Goal: Use online tool/utility: Utilize a website feature to perform a specific function

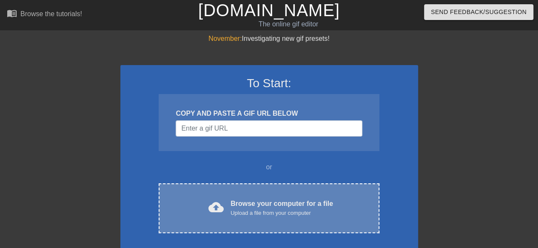
click at [256, 207] on div "Browse your computer for a file Upload a file from your computer" at bounding box center [282, 208] width 103 height 19
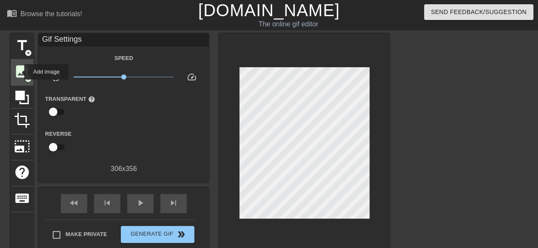
click at [19, 72] on span "image" at bounding box center [22, 71] width 16 height 16
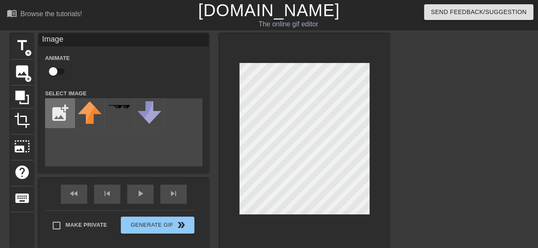
click at [58, 113] on input "file" at bounding box center [60, 113] width 29 height 29
type input "C:\fakepath\spooky-[DATE]-themed-frame-with-jack-o-lantern-pumpkins-and-twisted…"
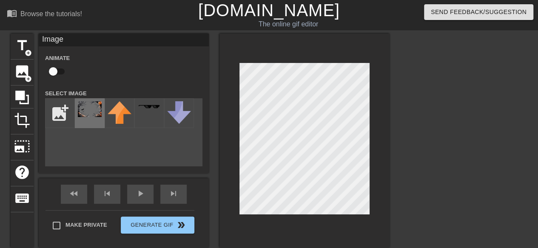
click at [92, 117] on img at bounding box center [90, 109] width 24 height 16
click at [370, 123] on div at bounding box center [305, 141] width 170 height 214
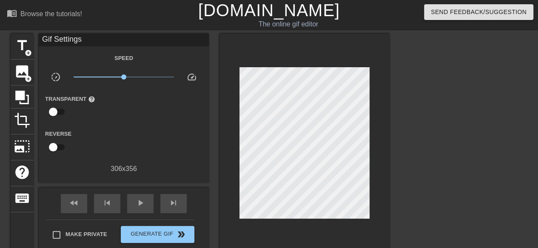
click at [434, 123] on div at bounding box center [464, 161] width 128 height 255
click at [20, 73] on span "image" at bounding box center [22, 71] width 16 height 16
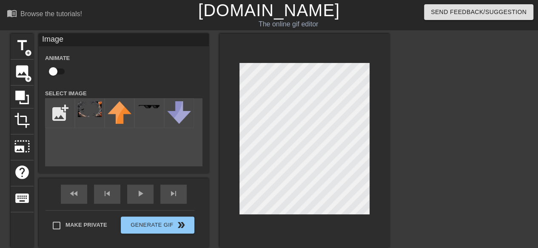
click at [54, 66] on input "checkbox" at bounding box center [53, 71] width 49 height 16
click at [57, 70] on input "checkbox" at bounding box center [61, 71] width 49 height 16
checkbox input "false"
click at [67, 116] on input "file" at bounding box center [60, 113] width 29 height 29
type input "C:\fakepath\Witch_Hat_PNG_Clipart_Picture.png"
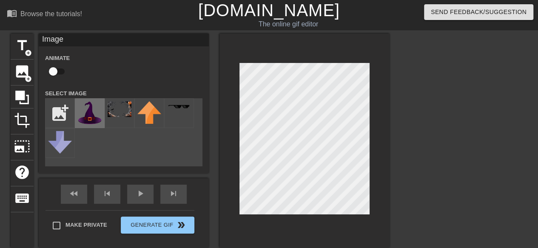
click at [83, 114] on img at bounding box center [90, 112] width 24 height 23
click at [295, 226] on div at bounding box center [305, 141] width 170 height 214
click at [118, 248] on html "menu_book Browse the tutorials! [DOMAIN_NAME] The online gif editor Send Feedba…" at bounding box center [269, 179] width 538 height 358
click at [365, 248] on html "menu_book Browse the tutorials! [DOMAIN_NAME] The online gif editor Send Feedba…" at bounding box center [269, 179] width 538 height 358
click at [404, 248] on html "menu_book Browse the tutorials! [DOMAIN_NAME] The online gif editor Send Feedba…" at bounding box center [269, 179] width 538 height 358
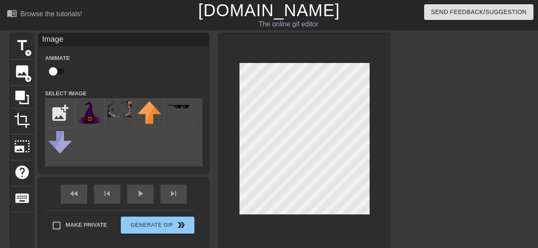
click at [210, 134] on div "title add_circle image add_circle crop photo_size_select_large help keyboard Im…" at bounding box center [200, 141] width 379 height 214
click at [204, 149] on div "title add_circle image add_circle crop photo_size_select_large help keyboard Im…" at bounding box center [200, 141] width 379 height 214
click at [189, 129] on div "title add_circle image add_circle crop photo_size_select_large help keyboard Im…" at bounding box center [200, 141] width 379 height 214
click at [210, 132] on div "title add_circle image add_circle crop photo_size_select_large help keyboard Im…" at bounding box center [200, 141] width 379 height 214
click at [220, 130] on div at bounding box center [305, 141] width 170 height 214
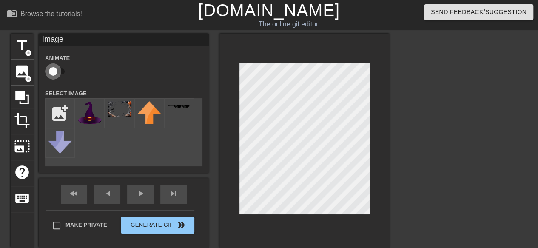
click at [54, 74] on input "checkbox" at bounding box center [53, 71] width 49 height 16
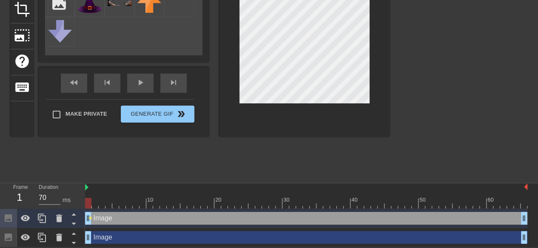
checkbox input "false"
click at [29, 234] on icon at bounding box center [25, 237] width 10 height 10
drag, startPoint x: 90, startPoint y: 217, endPoint x: 84, endPoint y: 220, distance: 6.9
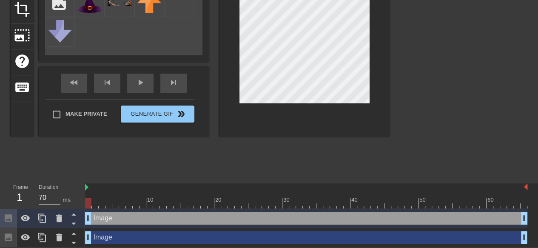
click at [84, 220] on div "Frame 1 Duration 70 ms 10 20 30 40 50 60 Image drag_handle drag_handle Image dr…" at bounding box center [269, 215] width 538 height 64
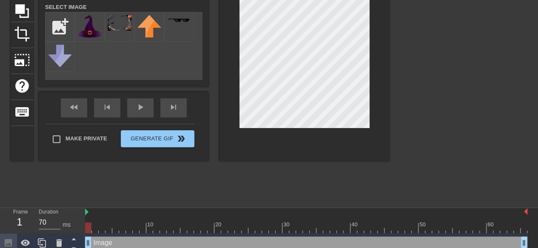
scroll to position [27, 0]
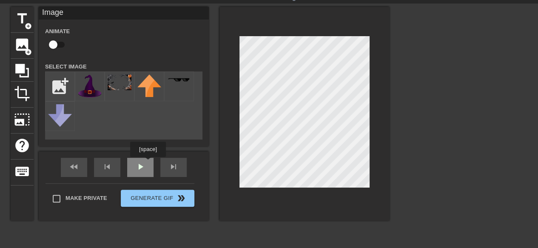
click at [143, 163] on div "fast_rewind skip_previous play_arrow skip_next" at bounding box center [123, 167] width 139 height 32
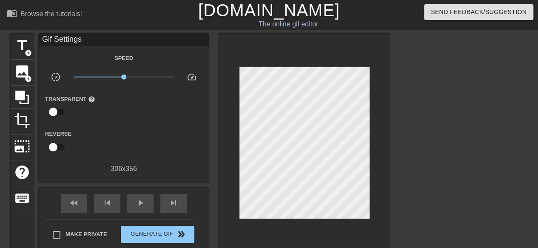
scroll to position [0, 0]
click at [135, 199] on span "play_arrow" at bounding box center [140, 203] width 10 height 10
click at [25, 71] on span "image" at bounding box center [22, 71] width 16 height 16
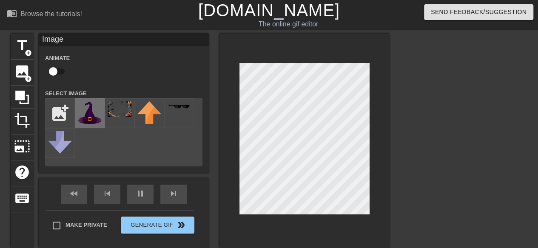
click at [100, 117] on img at bounding box center [90, 112] width 24 height 23
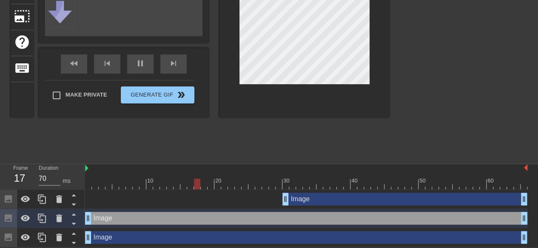
scroll to position [131, 0]
click at [113, 188] on div at bounding box center [306, 184] width 443 height 11
drag, startPoint x: 115, startPoint y: 180, endPoint x: 47, endPoint y: 186, distance: 68.3
click at [45, 186] on div "Frame 1 Duration 70 ms 10 20 30 40 50 60 Image drag_handle drag_handle Image dr…" at bounding box center [269, 205] width 538 height 83
click at [59, 202] on icon at bounding box center [59, 199] width 6 height 8
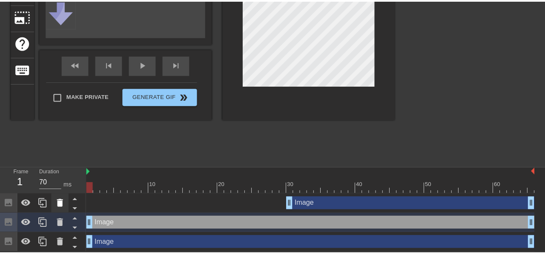
scroll to position [125, 0]
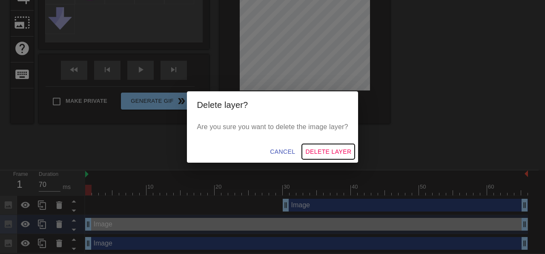
click at [350, 149] on span "Delete Layer" at bounding box center [328, 152] width 46 height 11
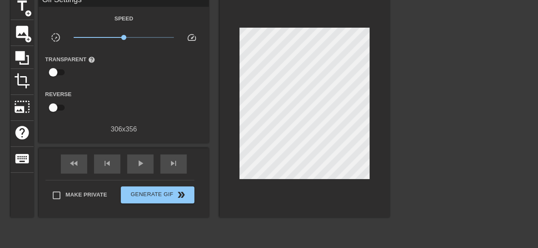
scroll to position [0, 0]
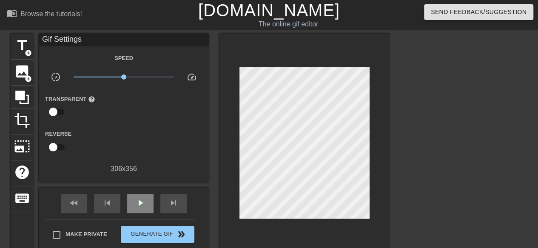
click at [137, 189] on div "fast_rewind skip_previous play_arrow skip_next" at bounding box center [123, 204] width 139 height 32
click at [137, 208] on span "play_arrow" at bounding box center [140, 203] width 10 height 10
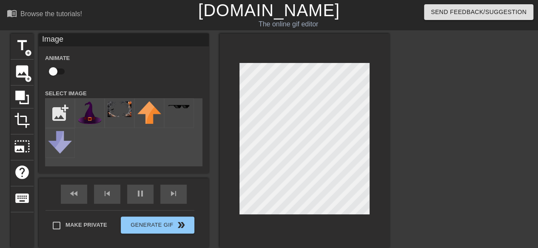
type input "60"
click at [56, 75] on input "checkbox" at bounding box center [53, 71] width 49 height 16
checkbox input "true"
click at [144, 196] on div "pause" at bounding box center [140, 194] width 26 height 19
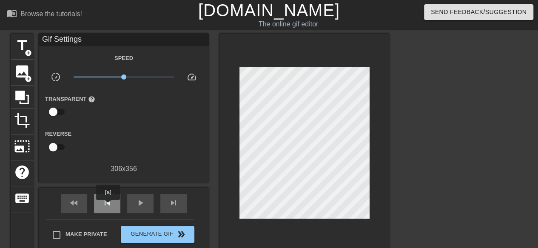
click at [108, 206] on span "skip_previous" at bounding box center [107, 203] width 10 height 10
click at [133, 200] on div "play_arrow" at bounding box center [140, 203] width 26 height 19
type input "70"
click at [140, 201] on span "pause" at bounding box center [140, 203] width 10 height 10
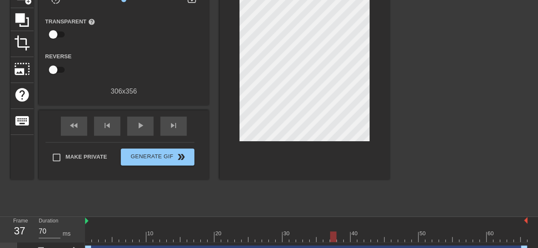
scroll to position [112, 0]
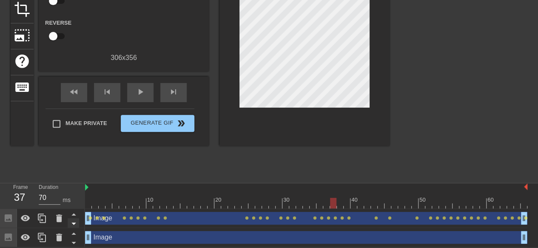
click at [73, 223] on icon at bounding box center [73, 224] width 4 height 2
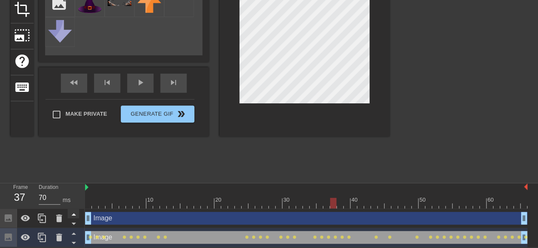
click at [72, 216] on icon at bounding box center [74, 214] width 11 height 11
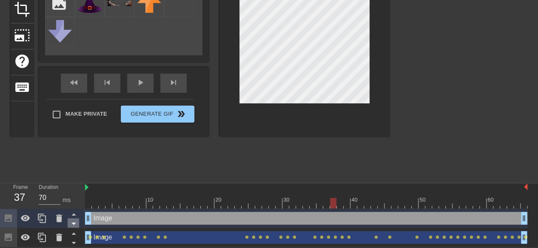
click at [73, 225] on icon at bounding box center [74, 223] width 11 height 11
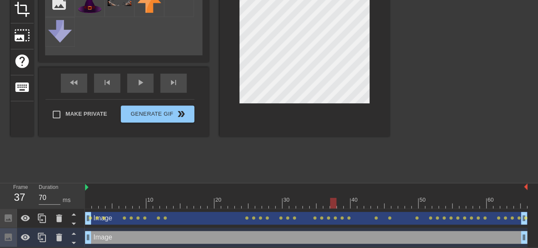
click at [105, 213] on div "Image drag_handle drag_handle" at bounding box center [306, 218] width 443 height 13
checkbox input "true"
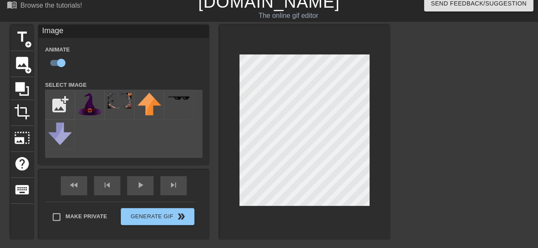
scroll to position [0, 0]
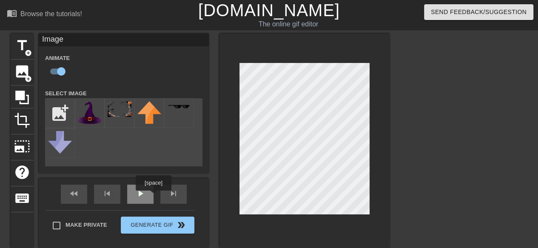
click at [153, 196] on div "play_arrow" at bounding box center [140, 194] width 26 height 19
type input "70"
drag, startPoint x: 60, startPoint y: 71, endPoint x: 110, endPoint y: 76, distance: 49.6
click at [61, 70] on input "checkbox" at bounding box center [61, 71] width 49 height 16
checkbox input "false"
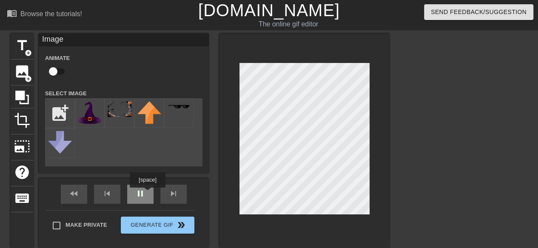
click at [147, 194] on div "fast_rewind skip_previous pause skip_next" at bounding box center [123, 194] width 139 height 32
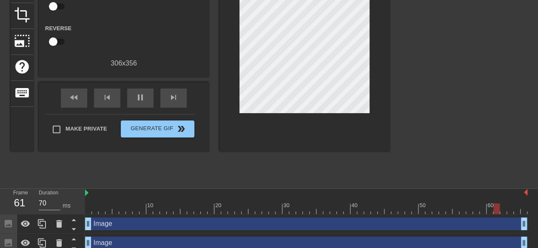
scroll to position [112, 0]
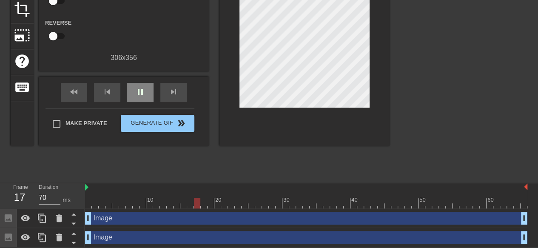
drag, startPoint x: 138, startPoint y: 80, endPoint x: 139, endPoint y: 94, distance: 14.1
click at [139, 80] on div "fast_rewind skip_previous pause skip_next" at bounding box center [123, 93] width 139 height 32
click at [139, 97] on div "pause" at bounding box center [140, 92] width 26 height 19
drag, startPoint x: 232, startPoint y: 201, endPoint x: 91, endPoint y: 194, distance: 140.6
click at [69, 219] on div "Frame 1 Duration 70 ms 10 20 30 40 50 60 Image drag_handle drag_handle Image dr…" at bounding box center [269, 215] width 538 height 64
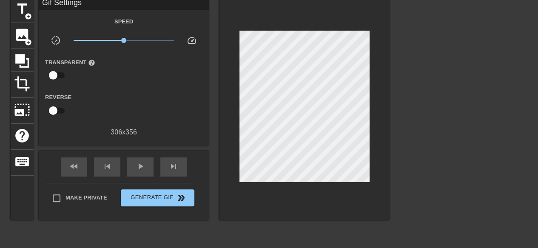
scroll to position [0, 0]
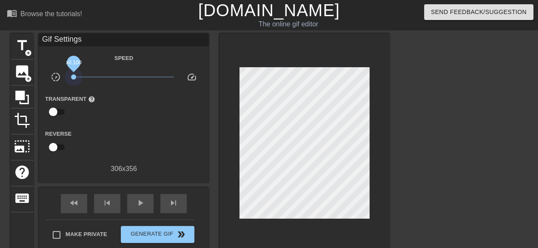
drag, startPoint x: 123, startPoint y: 79, endPoint x: 40, endPoint y: 89, distance: 83.2
click at [40, 89] on div "Gif Settings Speed slow_motion_video x0.100 speed Transparent help Reverse 306 …" at bounding box center [124, 104] width 170 height 140
click at [142, 205] on span "play_arrow" at bounding box center [140, 203] width 10 height 10
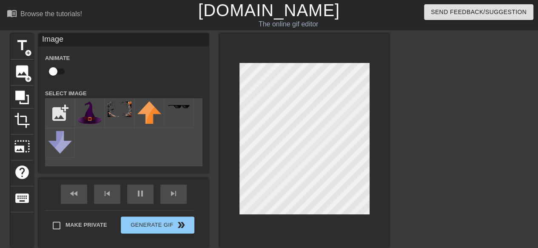
type input "70"
click at [150, 200] on div "pause" at bounding box center [140, 194] width 26 height 19
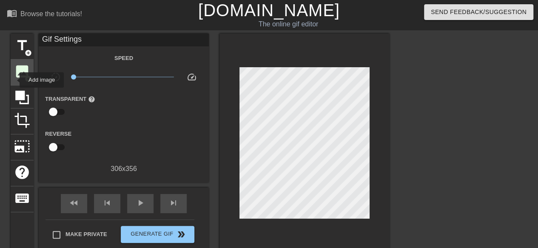
click at [14, 79] on div "image add_circle" at bounding box center [22, 73] width 23 height 26
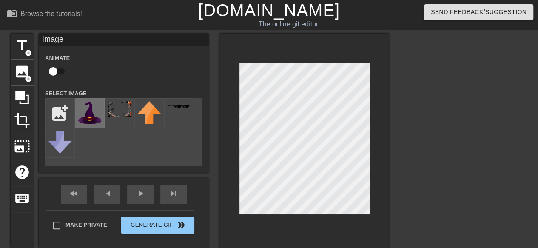
click at [99, 123] on img at bounding box center [90, 112] width 24 height 23
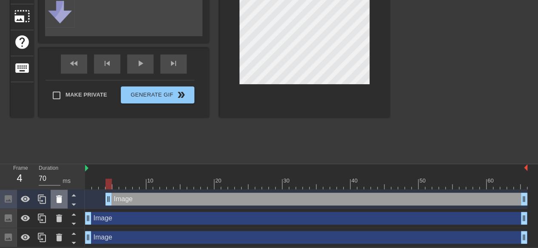
click at [58, 201] on icon at bounding box center [59, 199] width 6 height 8
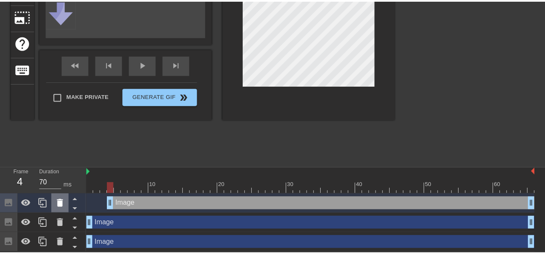
scroll to position [125, 0]
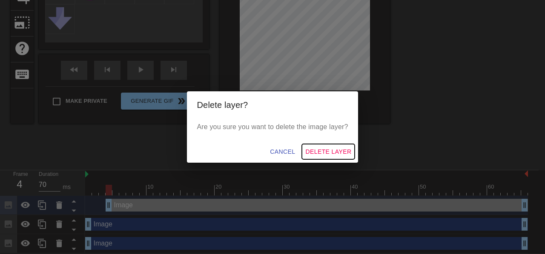
click at [346, 153] on span "Delete Layer" at bounding box center [328, 152] width 46 height 11
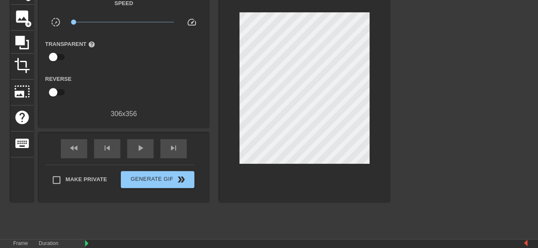
scroll to position [0, 0]
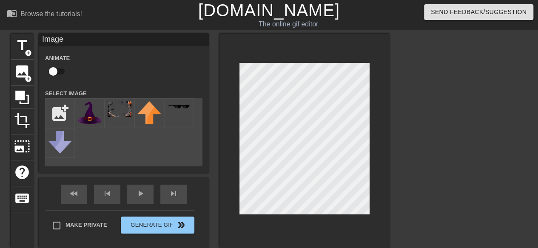
click at [59, 70] on input "checkbox" at bounding box center [53, 71] width 49 height 16
checkbox input "true"
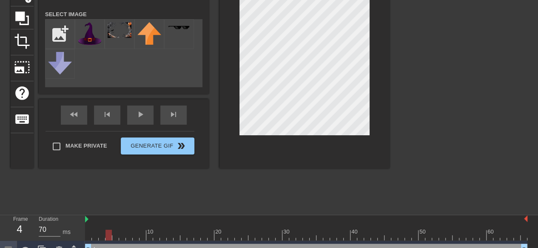
scroll to position [112, 0]
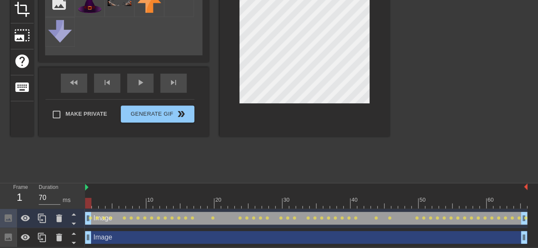
drag, startPoint x: 109, startPoint y: 198, endPoint x: 35, endPoint y: 205, distance: 73.9
click at [35, 205] on div "Frame 1 Duration 70 ms 10 20 30 40 50 60 Image drag_handle drag_handle lens len…" at bounding box center [269, 215] width 538 height 64
drag, startPoint x: 102, startPoint y: 219, endPoint x: 363, endPoint y: 137, distance: 274.0
click at [360, 137] on div "title add_circle image add_circle crop photo_size_select_large help keyboard Im…" at bounding box center [200, 50] width 379 height 255
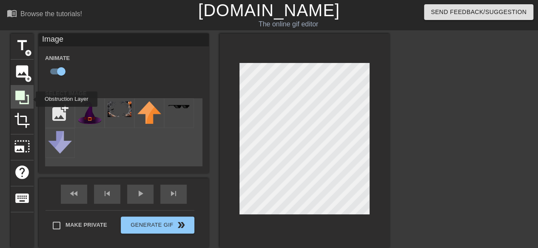
click at [30, 99] on div at bounding box center [22, 97] width 23 height 23
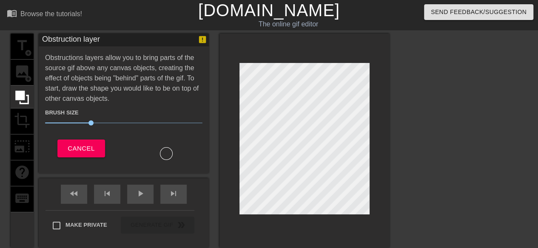
click at [23, 124] on div "title add_circle image add_circle crop photo_size_select_large help keyboard" at bounding box center [22, 141] width 23 height 214
click at [87, 154] on button "Cancel" at bounding box center [80, 149] width 47 height 18
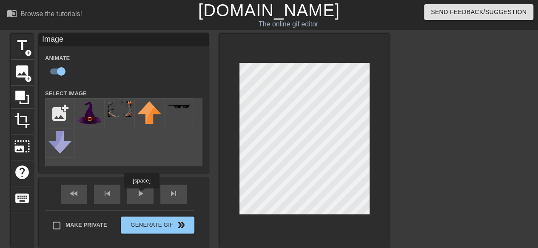
click at [140, 193] on div "fast_rewind skip_previous play_arrow skip_next" at bounding box center [123, 194] width 139 height 32
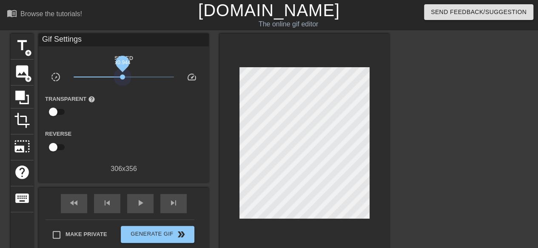
click at [123, 74] on span "x0.944" at bounding box center [124, 77] width 101 height 10
click at [124, 77] on span "x1.00" at bounding box center [123, 76] width 5 height 5
click at [134, 201] on div "play_arrow" at bounding box center [140, 203] width 26 height 19
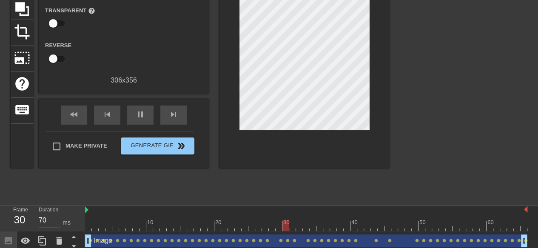
scroll to position [112, 0]
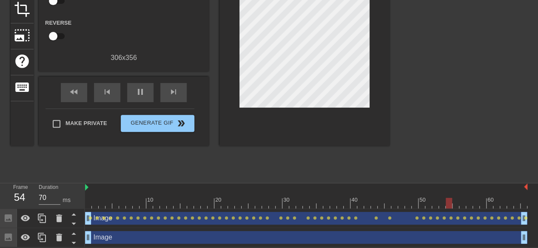
click at [498, 219] on div "Image drag_handle drag_handle" at bounding box center [306, 218] width 443 height 13
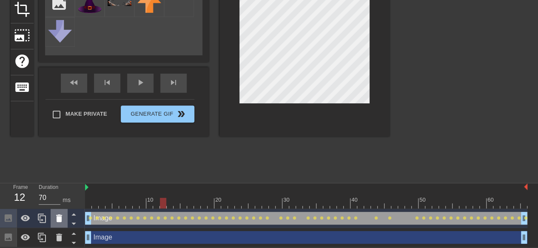
click at [61, 217] on icon at bounding box center [59, 218] width 6 height 8
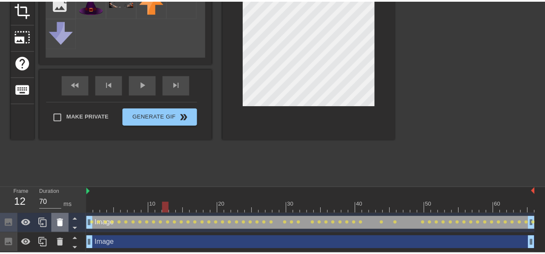
scroll to position [106, 0]
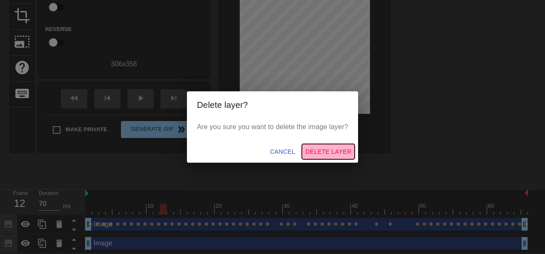
click at [342, 149] on span "Delete Layer" at bounding box center [328, 152] width 46 height 11
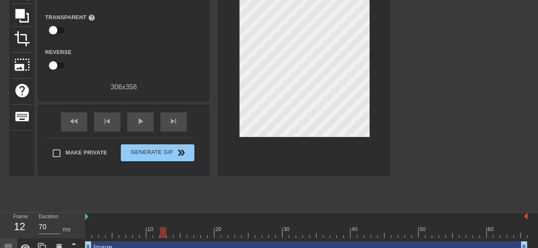
scroll to position [93, 0]
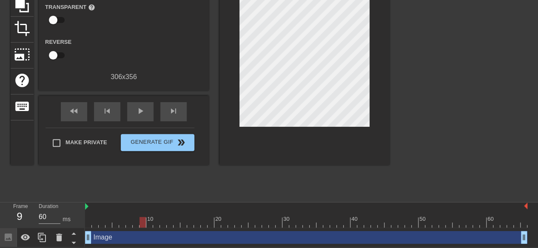
type input "70"
drag, startPoint x: 164, startPoint y: 221, endPoint x: 74, endPoint y: 225, distance: 90.3
click at [74, 225] on div "Frame 1 Duration 70 ms 10 20 30 40 50 60 Image drag_handle drag_handle" at bounding box center [269, 225] width 538 height 45
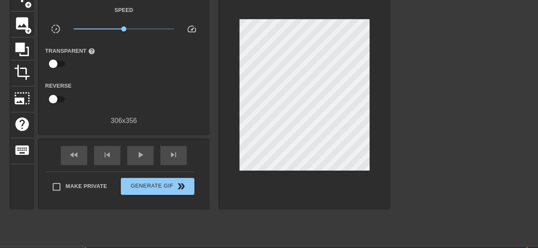
scroll to position [0, 0]
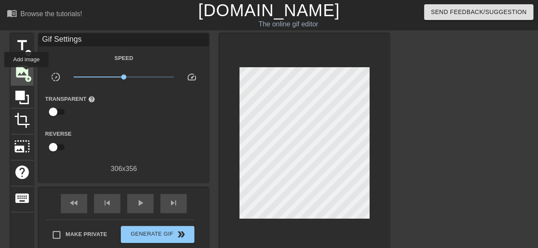
click at [26, 73] on span "image" at bounding box center [22, 71] width 16 height 16
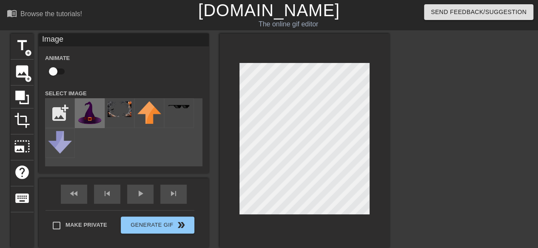
click at [86, 108] on img at bounding box center [90, 112] width 24 height 23
click at [314, 218] on div at bounding box center [305, 141] width 170 height 214
click at [279, 214] on div at bounding box center [305, 141] width 170 height 214
click at [234, 157] on div at bounding box center [305, 141] width 170 height 214
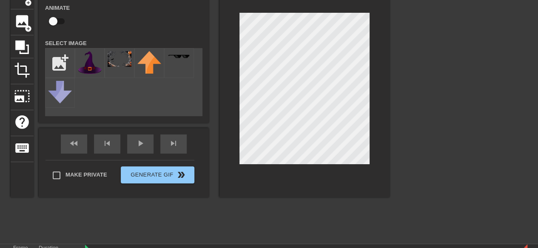
scroll to position [112, 0]
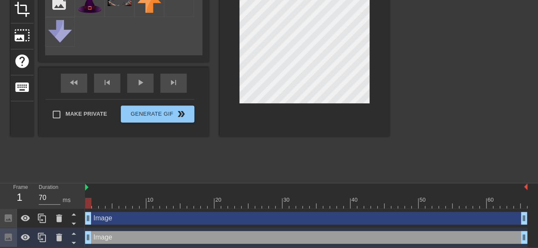
click at [151, 219] on div "Image drag_handle drag_handle" at bounding box center [306, 218] width 443 height 13
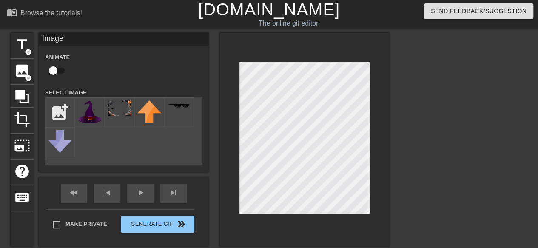
scroll to position [0, 0]
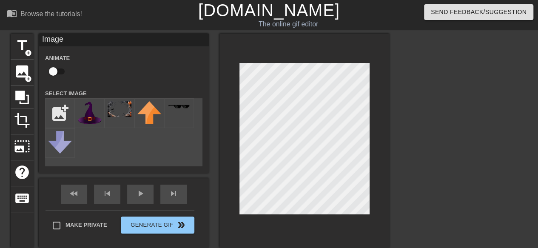
click at [239, 140] on div at bounding box center [305, 141] width 170 height 214
click at [289, 217] on div at bounding box center [305, 141] width 170 height 214
click at [58, 67] on input "checkbox" at bounding box center [53, 71] width 49 height 16
checkbox input "true"
click at [134, 199] on div "play_arrow" at bounding box center [140, 194] width 26 height 19
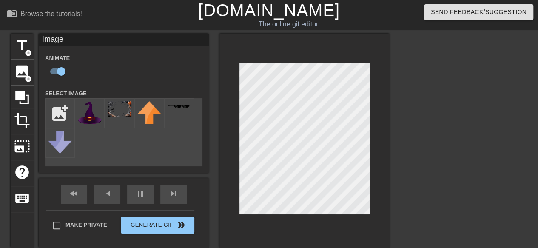
type input "70"
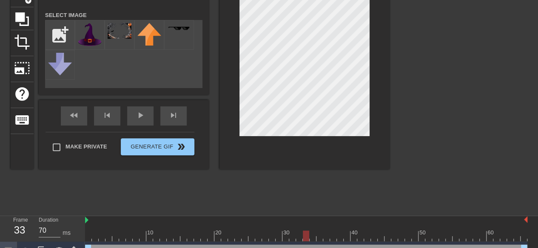
scroll to position [112, 0]
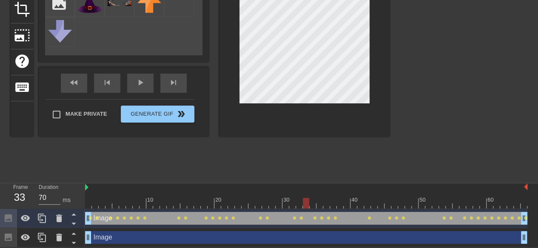
click at [123, 236] on div "Image drag_handle drag_handle" at bounding box center [306, 237] width 443 height 13
checkbox input "false"
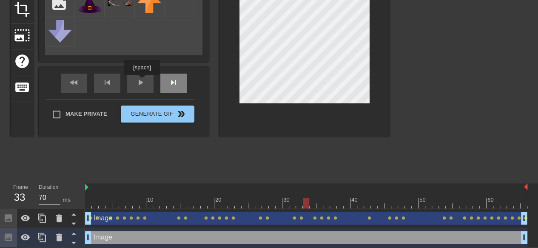
drag, startPoint x: 142, startPoint y: 81, endPoint x: 175, endPoint y: 88, distance: 33.8
click at [142, 81] on div "fast_rewind skip_previous play_arrow skip_next" at bounding box center [123, 83] width 139 height 32
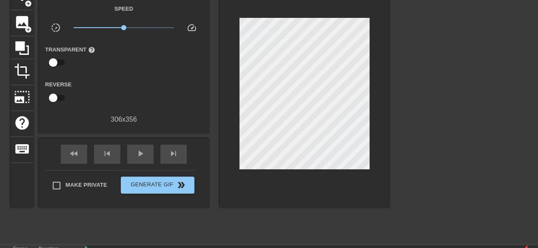
scroll to position [0, 0]
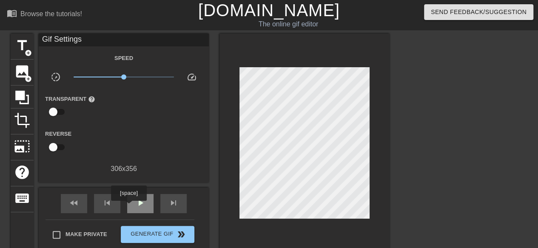
click at [130, 206] on div "play_arrow" at bounding box center [140, 203] width 26 height 19
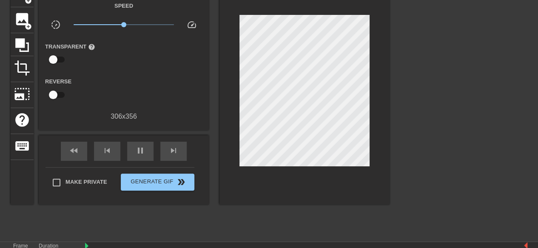
scroll to position [112, 0]
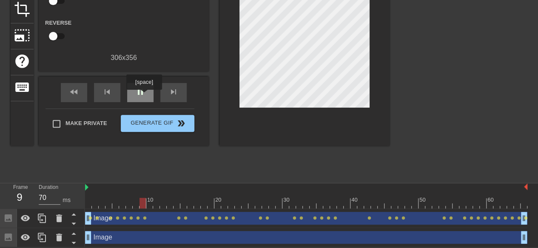
click at [144, 95] on span "pause" at bounding box center [140, 92] width 10 height 10
drag, startPoint x: 146, startPoint y: 205, endPoint x: 81, endPoint y: 210, distance: 65.3
click at [81, 210] on div "Frame 1 Duration 70 ms 10 20 30 40 50 60 Image drag_handle drag_handle lens len…" at bounding box center [269, 215] width 538 height 64
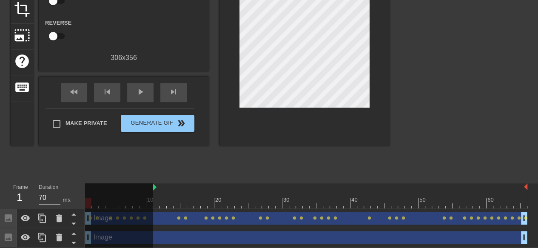
drag, startPoint x: 87, startPoint y: 187, endPoint x: 152, endPoint y: 194, distance: 65.9
click at [152, 194] on div "10 20 30 40 50 60" at bounding box center [306, 195] width 443 height 25
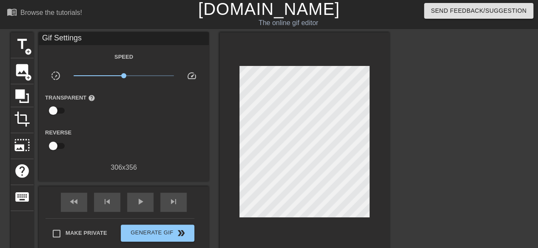
scroll to position [0, 0]
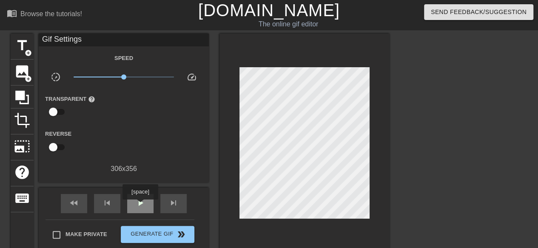
click at [140, 206] on span "play_arrow" at bounding box center [140, 203] width 10 height 10
type input "70"
drag, startPoint x: 146, startPoint y: 205, endPoint x: 158, endPoint y: 203, distance: 12.9
click at [146, 205] on div "pause" at bounding box center [140, 203] width 26 height 19
click at [24, 47] on span "title" at bounding box center [22, 45] width 16 height 16
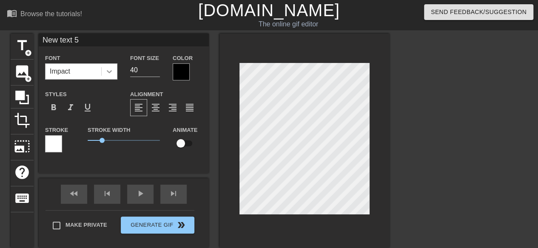
click at [111, 77] on div at bounding box center [109, 71] width 15 height 15
click at [183, 77] on div at bounding box center [181, 71] width 17 height 17
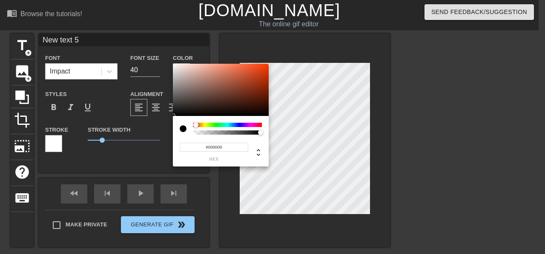
drag, startPoint x: 212, startPoint y: 126, endPoint x: 161, endPoint y: 144, distance: 54.4
click at [156, 144] on div "#000000 hex" at bounding box center [272, 127] width 545 height 254
type input "#F2EDEC"
click at [175, 66] on div at bounding box center [175, 66] width 5 height 5
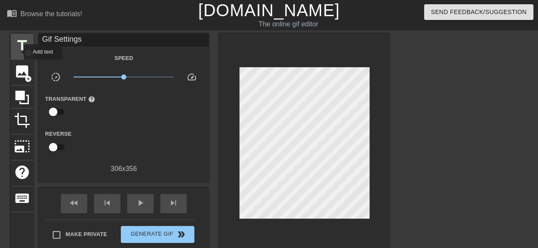
click at [18, 52] on span "title" at bounding box center [22, 45] width 16 height 16
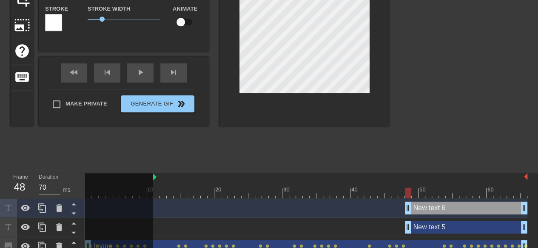
scroll to position [150, 0]
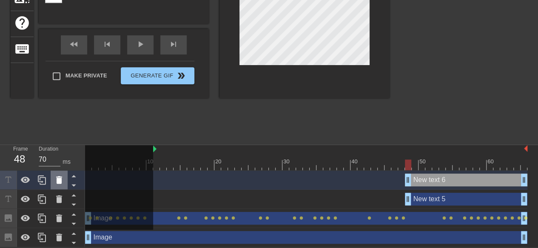
click at [60, 183] on icon at bounding box center [59, 180] width 10 height 10
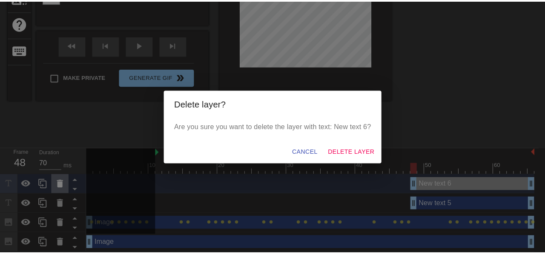
scroll to position [144, 0]
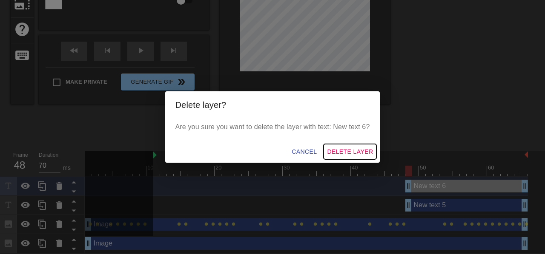
click at [340, 149] on span "Delete Layer" at bounding box center [350, 152] width 46 height 11
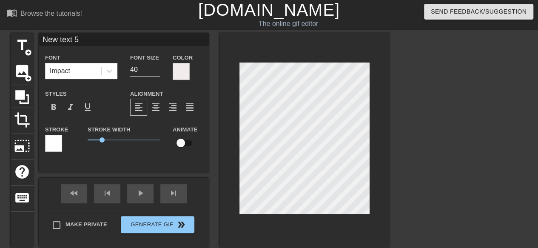
scroll to position [0, 0]
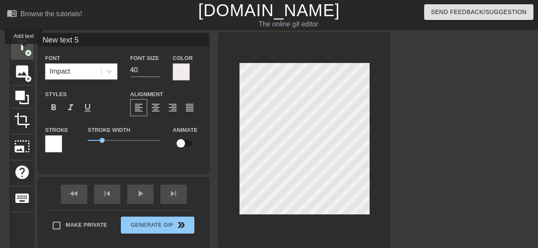
click at [23, 49] on span "title" at bounding box center [22, 45] width 16 height 16
type input "New text 7"
click at [186, 76] on div at bounding box center [181, 71] width 17 height 17
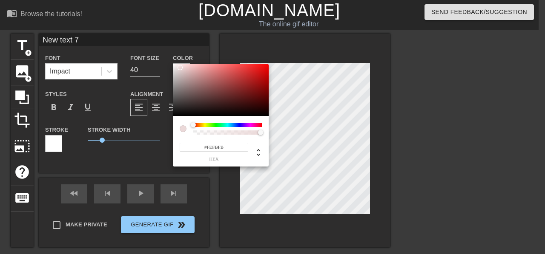
type input "#FFFFFF"
drag, startPoint x: 180, startPoint y: 68, endPoint x: 166, endPoint y: 57, distance: 18.2
click at [166, 57] on div "#FFFFFF hex" at bounding box center [272, 127] width 545 height 254
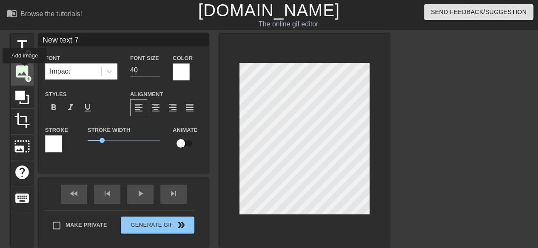
click at [25, 69] on span "image" at bounding box center [22, 71] width 16 height 16
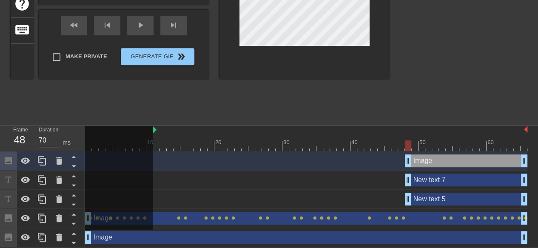
scroll to position [169, 0]
click at [63, 159] on icon at bounding box center [59, 161] width 10 height 10
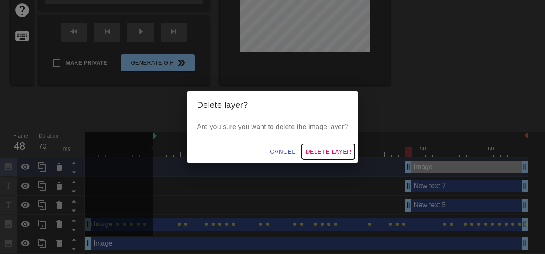
click at [323, 154] on span "Delete Layer" at bounding box center [328, 152] width 46 height 11
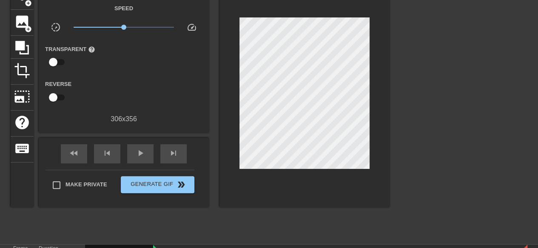
scroll to position [0, 0]
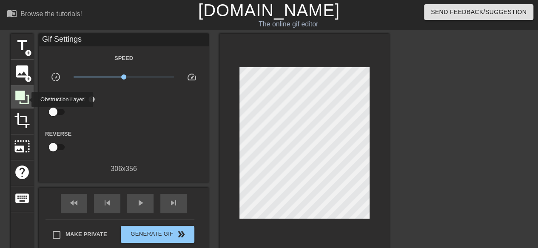
click at [26, 99] on icon at bounding box center [22, 97] width 16 height 16
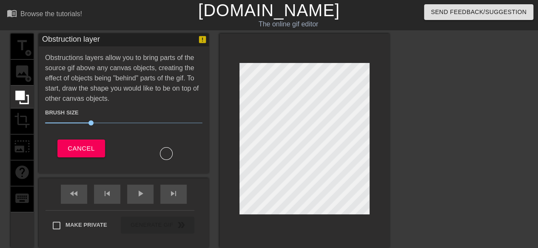
click at [9, 150] on div "title add_circle image add_circle crop photo_size_select_large help keyboard Ob…" at bounding box center [269, 161] width 538 height 255
click at [69, 143] on span "Cancel" at bounding box center [81, 148] width 27 height 11
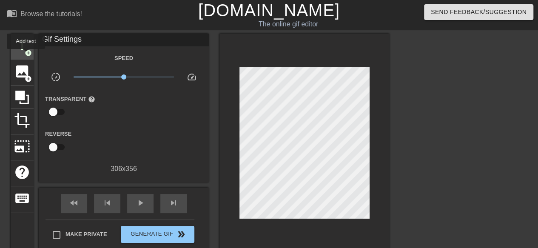
click at [26, 52] on span "add_circle" at bounding box center [28, 52] width 7 height 7
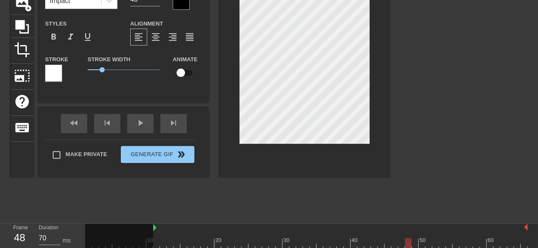
scroll to position [169, 0]
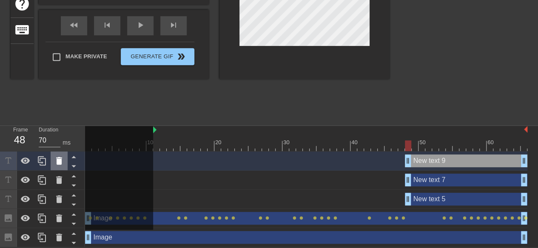
click at [57, 162] on icon at bounding box center [59, 161] width 6 height 8
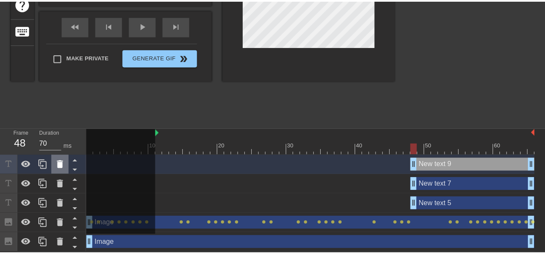
scroll to position [163, 0]
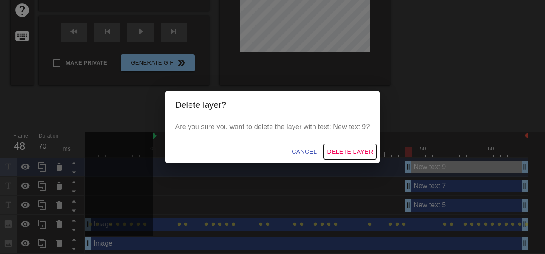
click at [361, 148] on span "Delete Layer" at bounding box center [350, 152] width 46 height 11
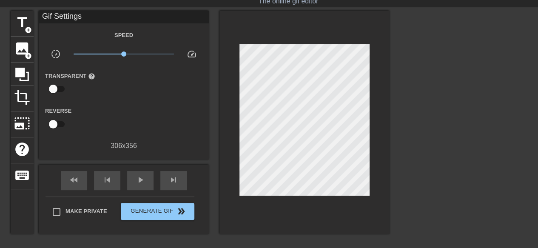
scroll to position [23, 0]
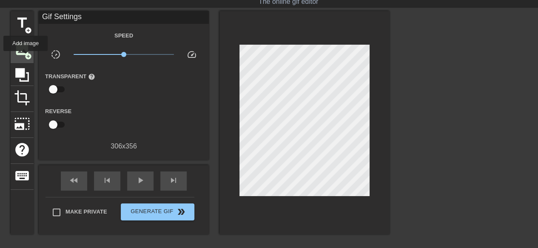
click at [26, 50] on span "image" at bounding box center [22, 49] width 16 height 16
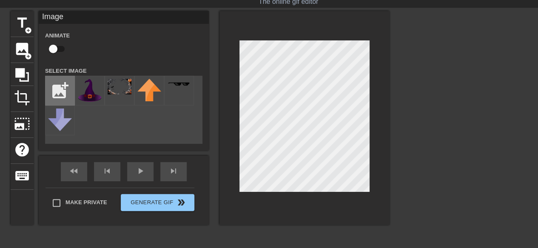
click at [62, 86] on input "file" at bounding box center [60, 90] width 29 height 29
type input "C:\fakepath\blackbox.jpeg"
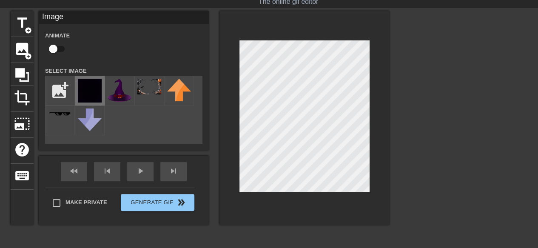
click at [89, 91] on img at bounding box center [90, 91] width 24 height 24
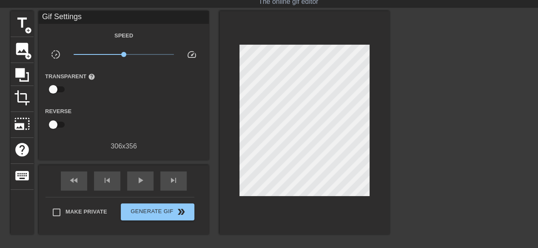
click at [402, 163] on div at bounding box center [464, 138] width 128 height 255
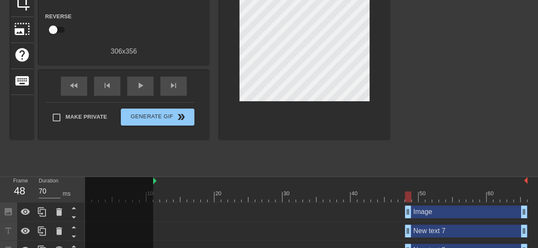
scroll to position [169, 0]
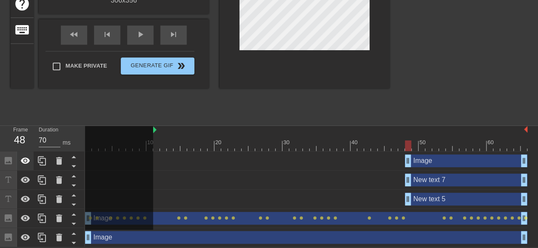
click at [30, 159] on icon at bounding box center [25, 161] width 10 height 10
click at [45, 158] on icon at bounding box center [42, 160] width 8 height 9
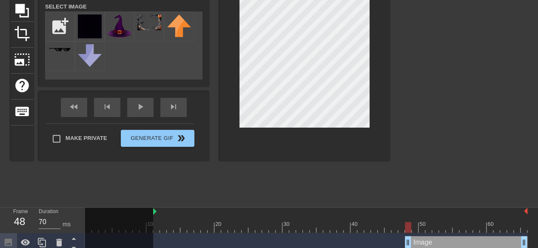
scroll to position [84, 0]
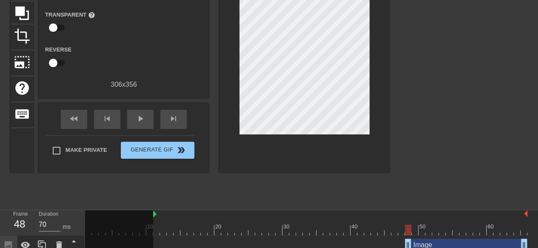
click at [422, 119] on div at bounding box center [464, 76] width 128 height 255
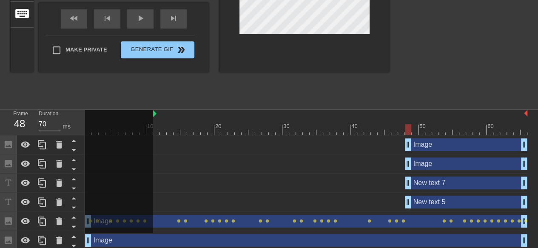
scroll to position [189, 0]
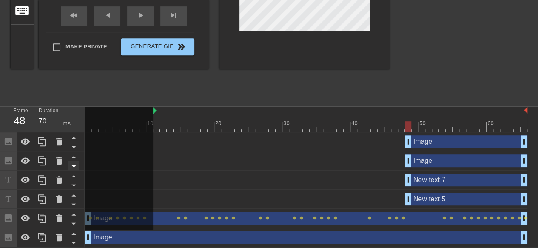
click at [74, 167] on icon at bounding box center [74, 166] width 11 height 11
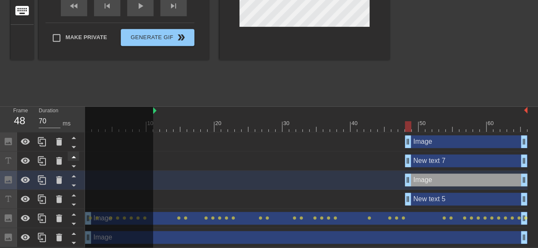
click at [76, 156] on icon at bounding box center [74, 156] width 11 height 11
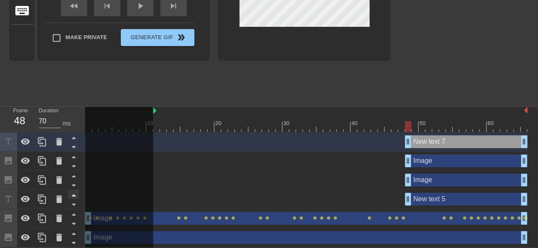
click at [71, 191] on icon at bounding box center [74, 195] width 11 height 11
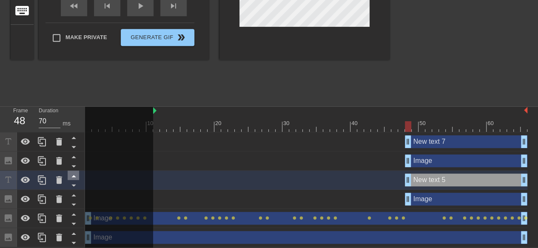
click at [75, 173] on icon at bounding box center [74, 176] width 11 height 11
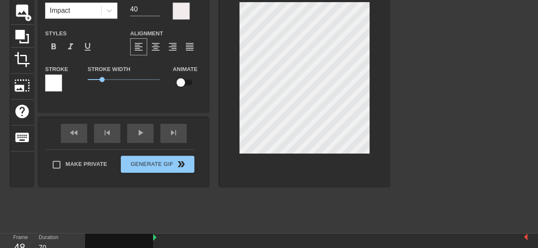
scroll to position [1, 3]
type input "H"
type textarea "H"
type input "HA"
type textarea "HA"
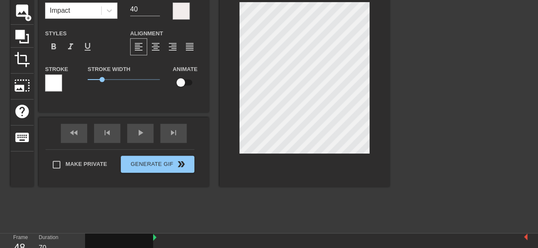
type input "HAU"
type textarea "HAU"
type input "[PERSON_NAME]"
type textarea "[PERSON_NAME]"
type input "HAUNT"
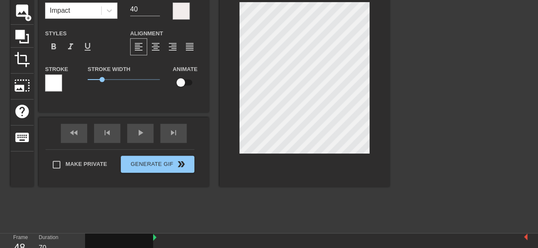
type textarea "HAUNT"
type input "HAUNTS"
type textarea "HAUNTS"
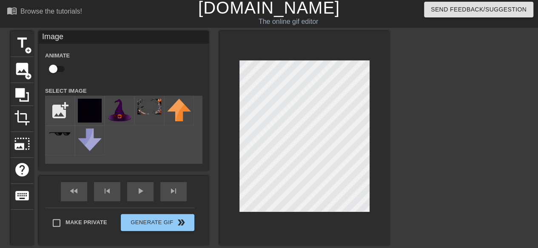
scroll to position [0, 0]
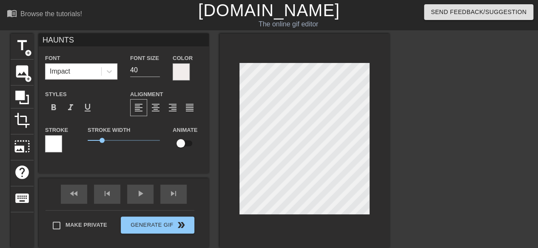
click at [453, 151] on div at bounding box center [464, 161] width 128 height 255
click at [428, 163] on div at bounding box center [464, 161] width 128 height 255
type input "G"
type textarea "G"
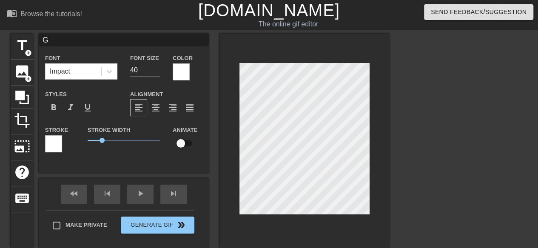
scroll to position [1, 1]
type input "Gh"
type textarea "Gh"
type input "Gho"
type textarea "Gho"
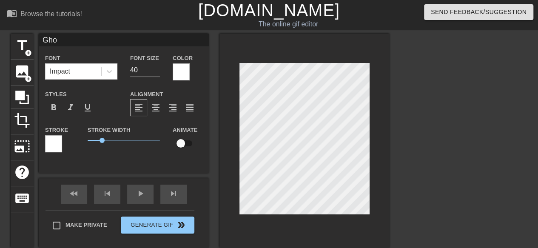
type input "Ghou"
type textarea "Ghou"
type input "Gho"
type textarea "Gho"
type input "Gh"
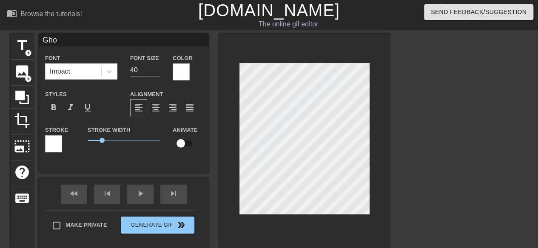
type textarea "Gh"
type input "G"
type textarea "G"
type input "GH"
type textarea "GH"
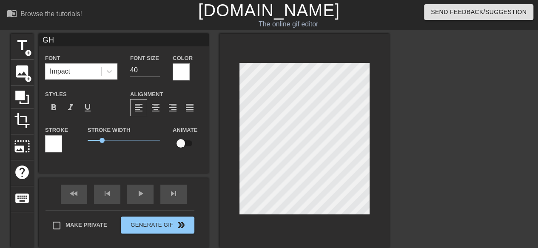
type input "GHO"
type textarea "GHO"
type input "GHOU"
type textarea "GHOU"
type input "GHOUL"
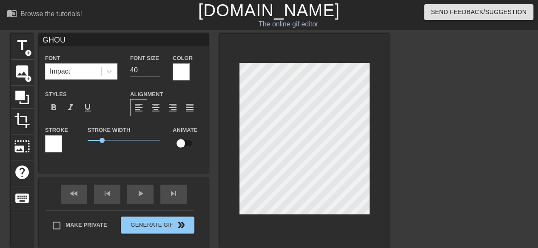
type textarea "GHOUL"
type input "GHOULI"
type textarea "GHOULI"
type input "GHOULIS"
type textarea "GHOULIS"
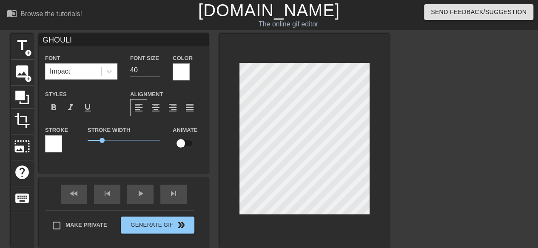
scroll to position [1, 2]
type input "GHOULISH"
type textarea "GHOULISH"
type input "GHOULISH!"
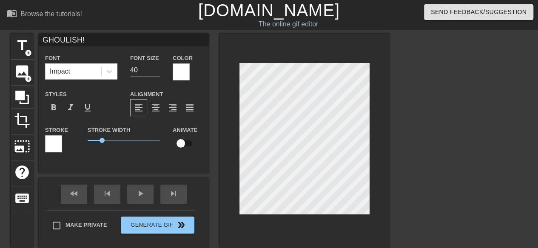
scroll to position [1, 3]
type textarea "GHOULISH!"
click at [442, 154] on div at bounding box center [464, 161] width 128 height 255
click at [469, 181] on div at bounding box center [464, 161] width 128 height 255
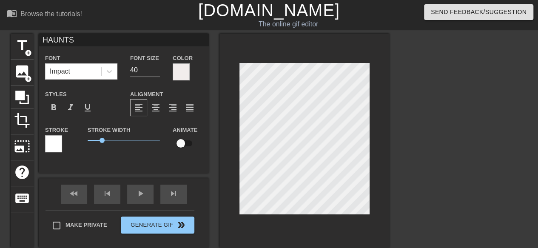
click at [53, 146] on div at bounding box center [53, 143] width 17 height 17
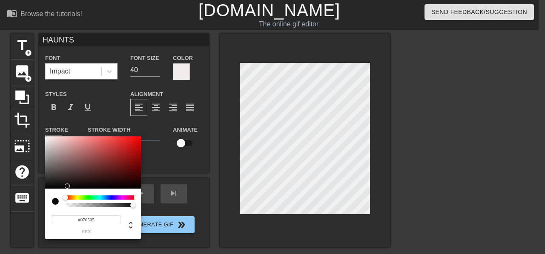
type input "#000000"
drag, startPoint x: 74, startPoint y: 179, endPoint x: 41, endPoint y: 198, distance: 38.3
click at [41, 198] on div "#000000 hex" at bounding box center [272, 127] width 545 height 254
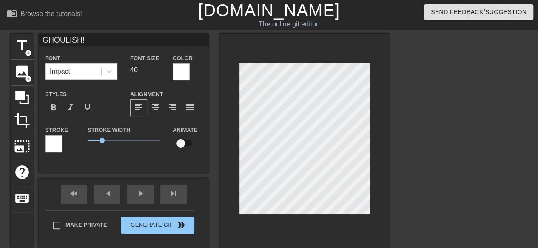
click at [46, 148] on div at bounding box center [53, 143] width 17 height 17
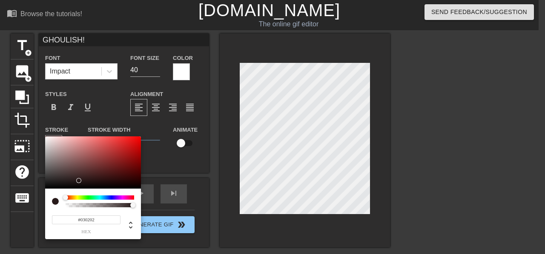
type input "#000000"
drag, startPoint x: 76, startPoint y: 183, endPoint x: 32, endPoint y: 198, distance: 46.2
click at [32, 198] on div "#000000 hex" at bounding box center [272, 127] width 545 height 254
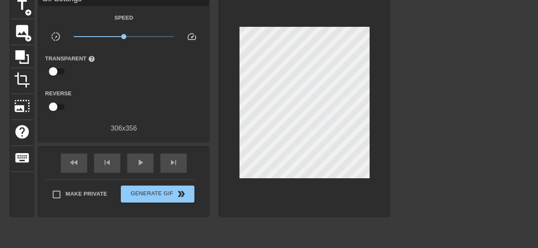
scroll to position [85, 0]
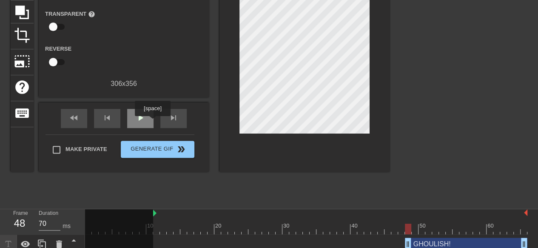
click at [146, 123] on div "play_arrow" at bounding box center [140, 118] width 26 height 19
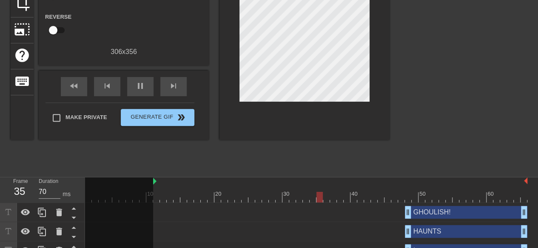
scroll to position [170, 0]
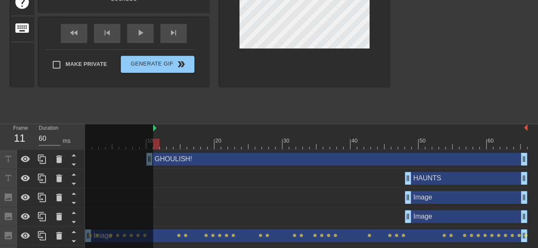
drag, startPoint x: 409, startPoint y: 158, endPoint x: 149, endPoint y: 176, distance: 259.8
click at [149, 176] on div "10 20 30 40 50 60 GHOULISH! drag_handle drag_handle HAUNTS drag_handle drag_han…" at bounding box center [311, 194] width 453 height 140
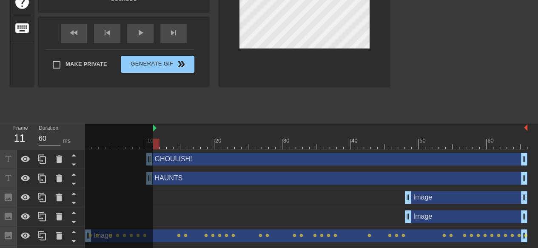
drag, startPoint x: 406, startPoint y: 179, endPoint x: 150, endPoint y: 196, distance: 256.7
click at [150, 196] on div "10 20 30 40 50 60 GHOULISH! drag_handle drag_handle HAUNTS drag_handle drag_han…" at bounding box center [311, 194] width 453 height 140
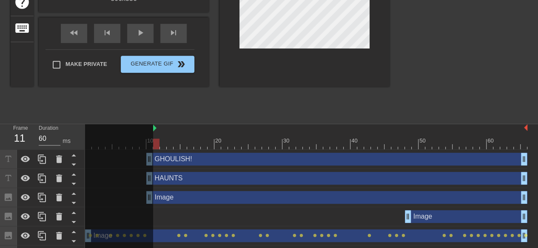
drag, startPoint x: 407, startPoint y: 196, endPoint x: 149, endPoint y: 207, distance: 258.1
click at [149, 207] on div "10 20 30 40 50 60 GHOULISH! drag_handle drag_handle HAUNTS drag_handle drag_han…" at bounding box center [311, 194] width 453 height 140
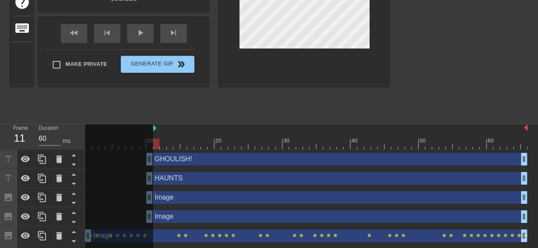
drag, startPoint x: 391, startPoint y: 220, endPoint x: 151, endPoint y: 227, distance: 240.1
click at [151, 227] on div "10 20 30 40 50 60 GHOULISH! drag_handle drag_handle HAUNTS drag_handle drag_han…" at bounding box center [311, 194] width 453 height 140
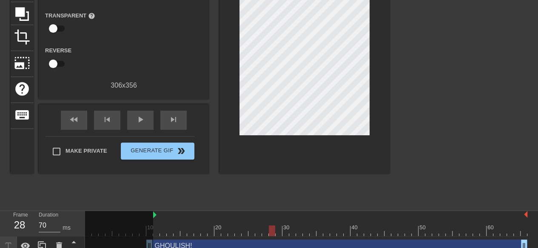
scroll to position [85, 0]
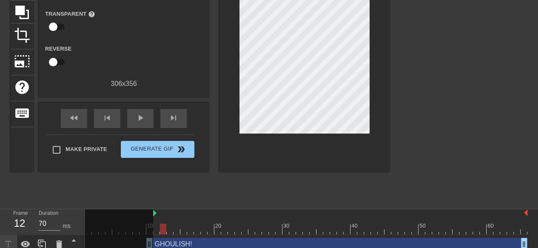
type input "60"
drag, startPoint x: 272, startPoint y: 229, endPoint x: 159, endPoint y: 231, distance: 112.4
click at [159, 231] on div at bounding box center [156, 229] width 6 height 11
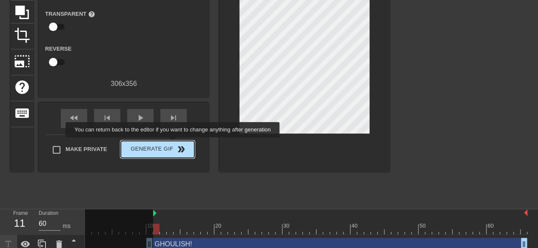
click at [174, 143] on button "Generate Gif double_arrow" at bounding box center [158, 149] width 74 height 17
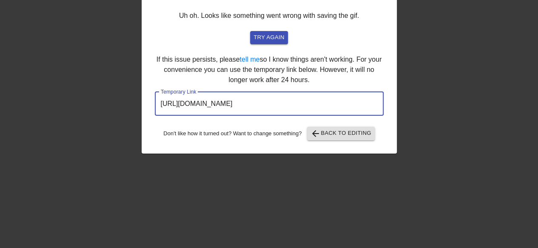
click at [259, 105] on input "[URL][DOMAIN_NAME]" at bounding box center [269, 104] width 229 height 24
click at [259, 103] on input "[URL][DOMAIN_NAME]" at bounding box center [269, 104] width 229 height 24
